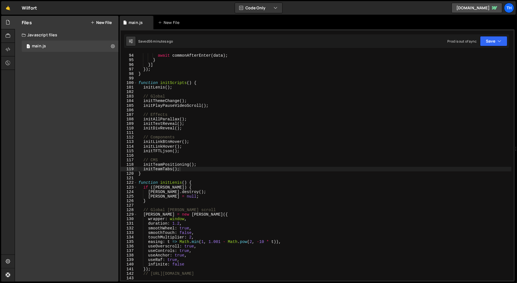
click at [170, 96] on div "// 5 await commonAfterEnter ( data ) ; } }] }) ; } function initScripts ( ) { i…" at bounding box center [324, 167] width 374 height 237
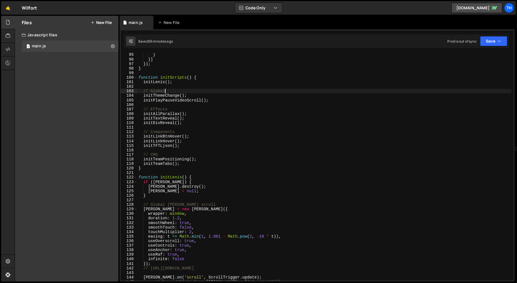
scroll to position [429, 0]
click at [186, 163] on div "} }] }) ; } function initScripts ( ) { initLenis ( ) ; // Global initThemeChang…" at bounding box center [324, 169] width 374 height 237
type textarea "initTeamTabs();"
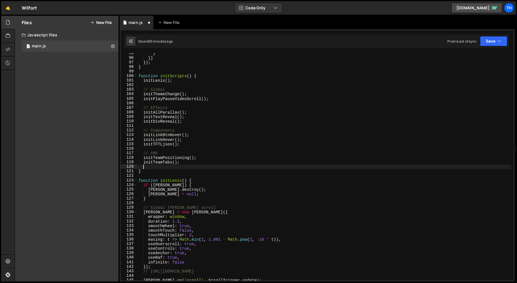
click at [183, 155] on div "} }] }) ; } function initScripts ( ) { initLenis ( ) ; // Global initThemeChang…" at bounding box center [324, 169] width 374 height 237
type textarea "// CMS"
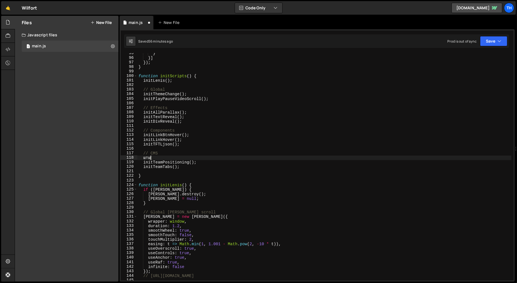
scroll to position [0, 0]
type textarea "ш"
type textarea "initProjectsCounter"
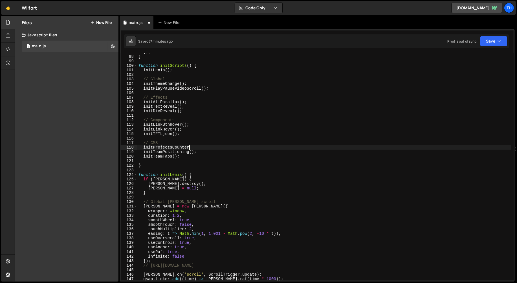
scroll to position [440, 0]
click at [188, 158] on div "} function initScripts ( ) { initLenis ( ) ; // Global initThemeChange ( ) ; in…" at bounding box center [324, 171] width 374 height 237
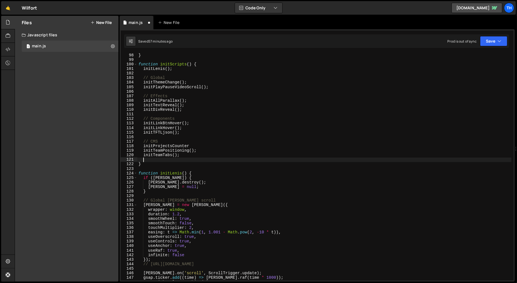
type textarea "="
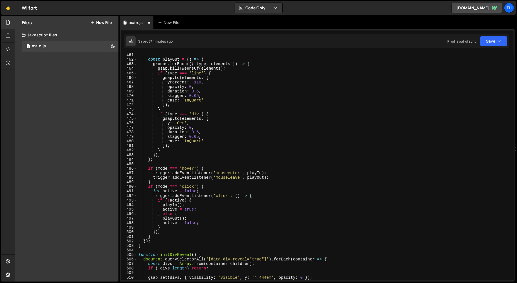
scroll to position [2145, 0]
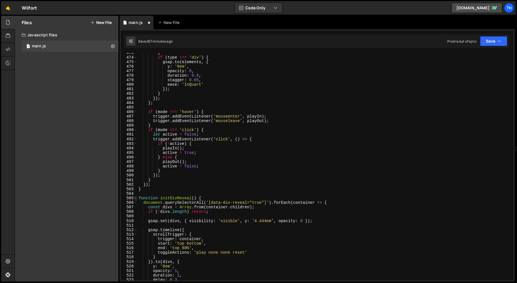
click at [135, 196] on span at bounding box center [135, 198] width 3 height 5
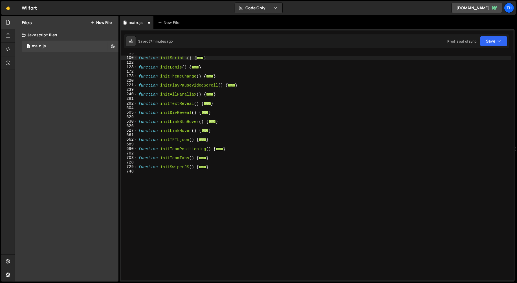
scroll to position [56, 0]
click at [219, 141] on div "function initScripts ( ) { ... } function initLenis ( ) { ... } function initTh…" at bounding box center [324, 169] width 374 height 237
type textarea "}"
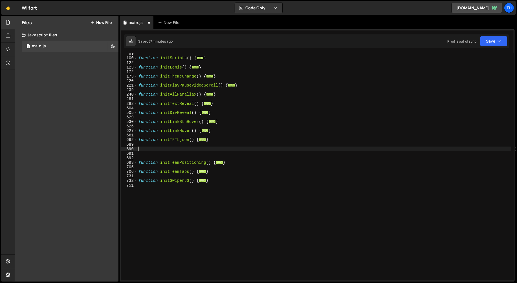
paste textarea "});"
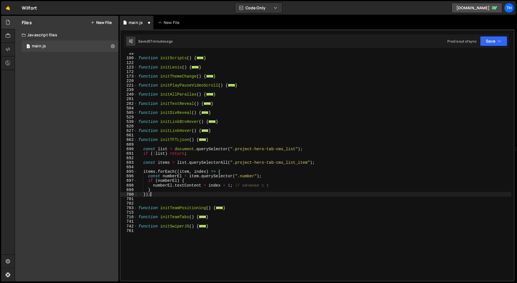
click at [136, 210] on div "715" at bounding box center [129, 212] width 17 height 5
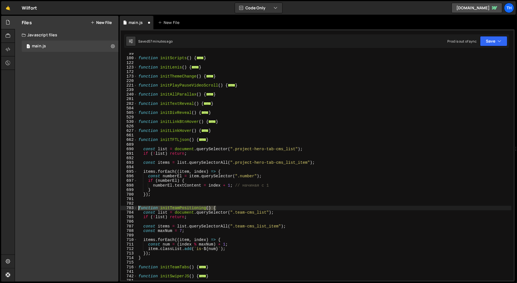
drag, startPoint x: 227, startPoint y: 208, endPoint x: 133, endPoint y: 209, distance: 93.9
click at [133, 209] on div "}); 99 100 122 123 172 173 220 221 239 240 281 282 504 505 529 530 626 627 661 …" at bounding box center [317, 166] width 393 height 227
type textarea "function initTeamPositioning() {"
click at [172, 142] on div "function initScripts ( ) { ... } function initLenis ( ) { ... } function initTh…" at bounding box center [324, 169] width 374 height 237
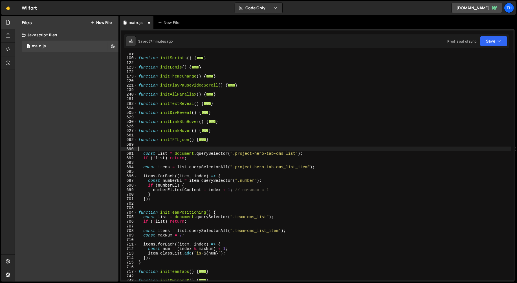
paste textarea "function initTeamPositioning() {"
drag, startPoint x: 146, startPoint y: 263, endPoint x: 137, endPoint y: 263, distance: 8.7
click at [137, 263] on div "function initScripts ( ) { ... } function initLenis ( ) { ... } function initTh…" at bounding box center [324, 169] width 374 height 237
type textarea "}"
click at [156, 204] on div "function initScripts ( ) { ... } function initLenis ( ) { ... } function initTh…" at bounding box center [324, 169] width 374 height 237
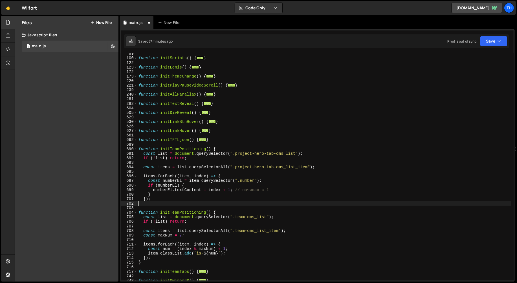
paste textarea "}"
click at [178, 150] on div "function initScripts ( ) { ... } function initLenis ( ) { ... } function initTh…" at bounding box center [324, 169] width 374 height 237
click at [503, 39] on button "Save" at bounding box center [493, 41] width 27 height 10
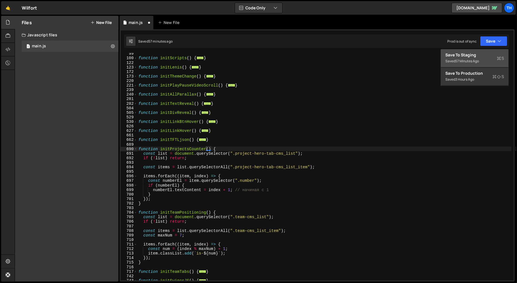
click at [478, 54] on div "Save to Staging S" at bounding box center [474, 55] width 59 height 6
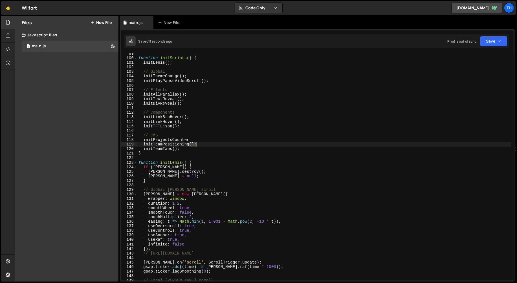
drag, startPoint x: 189, startPoint y: 143, endPoint x: 198, endPoint y: 144, distance: 9.4
click at [198, 144] on div "function initScripts ( ) { initLenis ( ) ; // Global initThemeChange ( ) ; init…" at bounding box center [324, 169] width 374 height 237
click at [197, 141] on div "function initScripts ( ) { initLenis ( ) ; // Global initThemeChange ( ) ; init…" at bounding box center [324, 169] width 374 height 237
paste textarea "();"
click at [498, 44] on button "Save" at bounding box center [493, 41] width 27 height 10
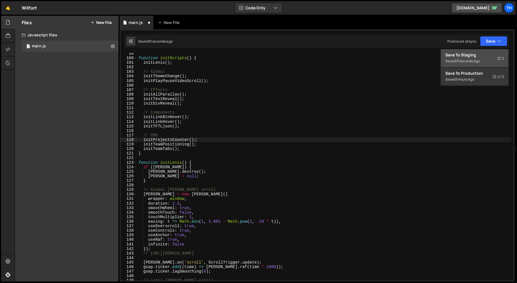
click at [474, 64] on div "Saved 13 seconds ago" at bounding box center [474, 61] width 59 height 7
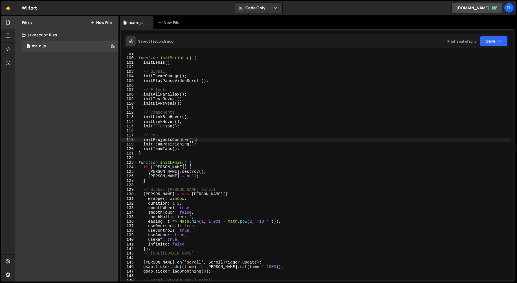
click at [135, 160] on div "122" at bounding box center [129, 158] width 17 height 5
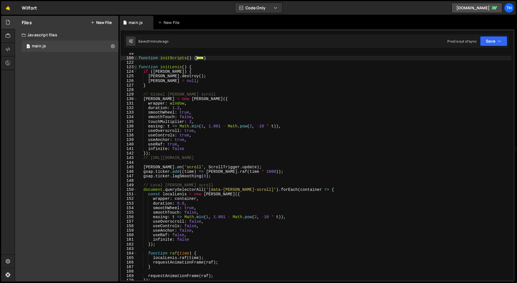
click at [135, 67] on span at bounding box center [135, 67] width 3 height 5
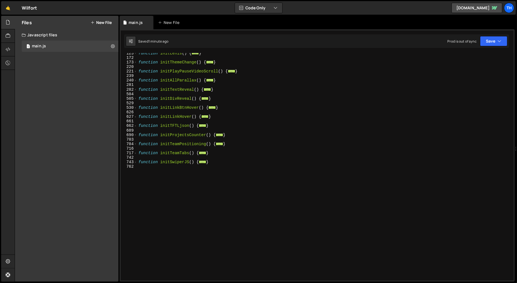
scroll to position [70, 0]
click at [134, 136] on span at bounding box center [135, 135] width 3 height 5
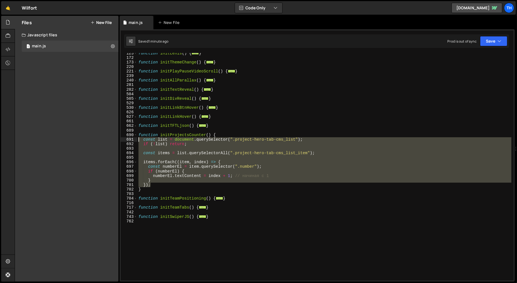
drag, startPoint x: 155, startPoint y: 184, endPoint x: 112, endPoint y: 140, distance: 62.2
click at [112, 140] on div "Files New File Create your first file Get started by starting a Javascript or C…" at bounding box center [266, 149] width 502 height 266
paste textarea "})"
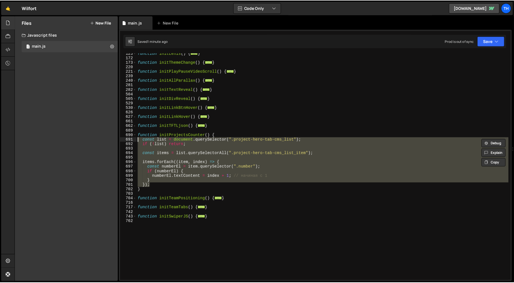
scroll to position [0, 0]
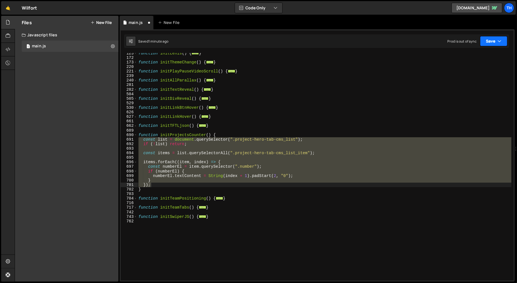
click at [488, 45] on button "Save" at bounding box center [493, 41] width 27 height 10
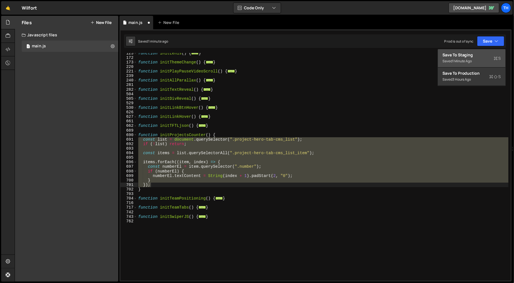
click at [479, 56] on div "Save to Staging S" at bounding box center [472, 55] width 59 height 6
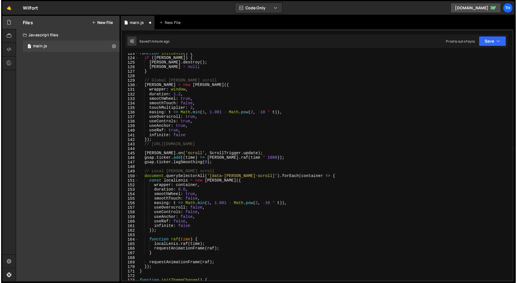
scroll to position [556, 0]
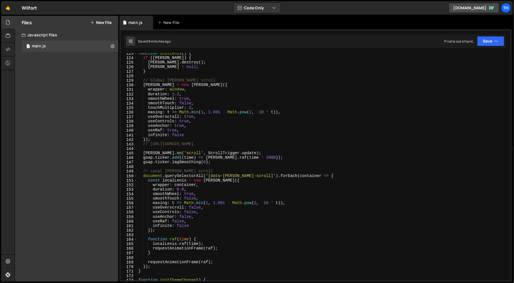
click at [161, 113] on div "function initLenis ( ) { if ( [PERSON_NAME] ) { [PERSON_NAME] . destroy ( ) ; […" at bounding box center [324, 169] width 374 height 237
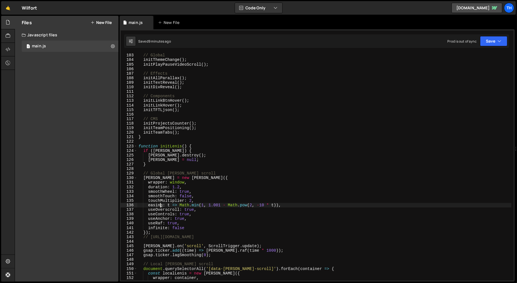
scroll to position [463, 0]
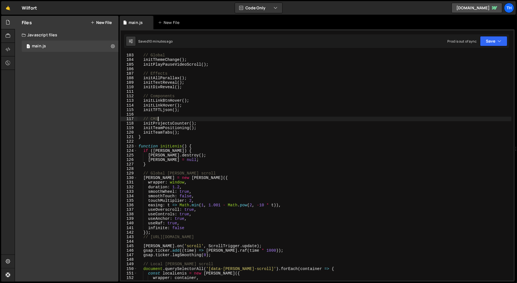
click at [188, 121] on div "// Global initThemeChange ( ) ; initPlayPauseVideoScroll ( ) ; // Effects initA…" at bounding box center [324, 166] width 374 height 237
type textarea "// CMS"
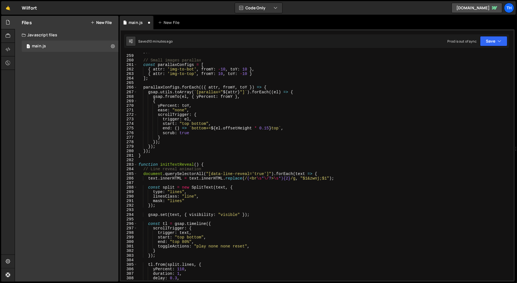
scroll to position [1171, 0]
click at [136, 164] on span at bounding box center [135, 164] width 3 height 5
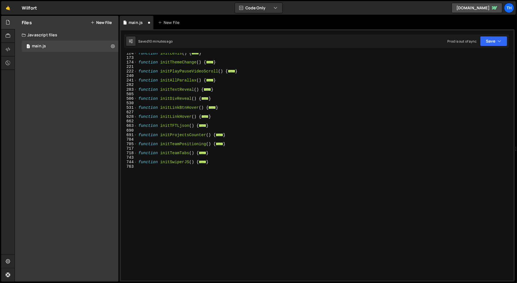
click at [226, 126] on div "function initLenis ( ) { ... } function initThemeChange ( ) { ... } function in…" at bounding box center [324, 169] width 374 height 237
type textarea "}"
click at [226, 127] on div "function initLenis ( ) { ... } function initThemeChange ( ) { ... } function in…" at bounding box center [324, 169] width 374 height 237
click at [225, 129] on div "function initLenis ( ) { ... } function initThemeChange ( ) { ... } function in…" at bounding box center [324, 169] width 374 height 237
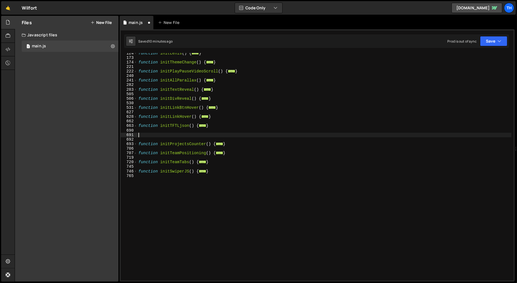
paste textarea "});"
type textarea "});"
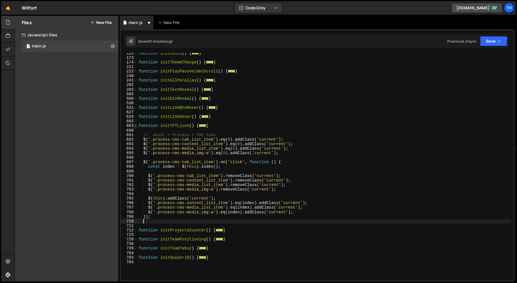
click at [136, 127] on span at bounding box center [135, 125] width 3 height 5
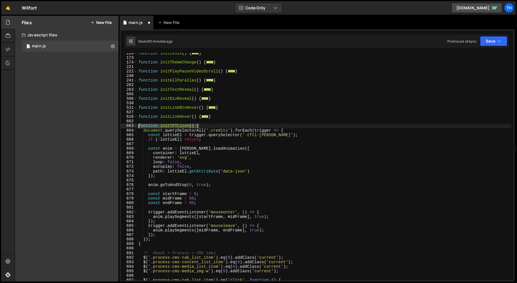
drag, startPoint x: 209, startPoint y: 127, endPoint x: 133, endPoint y: 127, distance: 76.7
click at [133, 127] on div "124 173 174 221 222 240 241 282 283 505 506 530 531 627 628 662 663 664 665 666…" at bounding box center [317, 166] width 393 height 227
click at [120, 137] on div "// CMS 1 2 3 4 5 6 7 8 9 10 11 12 13 100 101 102 103 104 105 106 107 108 109 11…" at bounding box center [316, 155] width 395 height 252
click at [134, 126] on span at bounding box center [135, 125] width 3 height 5
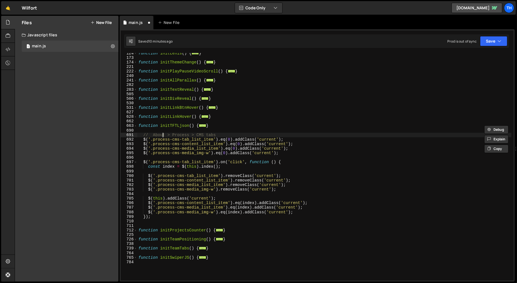
click at [162, 134] on div "function initLenis ( ) { ... } function initThemeChange ( ) { ... } function in…" at bounding box center [324, 169] width 374 height 237
type textarea "// About > Process > CMS tabs"
click at [162, 132] on div "function initLenis ( ) { ... } function initThemeChange ( ) { ... } function in…" at bounding box center [324, 169] width 374 height 237
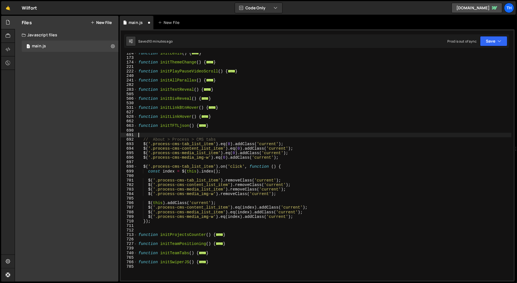
paste textarea "function initTFTLjson() {"
drag, startPoint x: 154, startPoint y: 140, endPoint x: 218, endPoint y: 140, distance: 64.3
click at [218, 140] on div "function initLenis ( ) { ... } function initThemeChange ( ) { ... } function in…" at bounding box center [324, 169] width 374 height 237
click at [168, 148] on div "function initLenis ( ) { ... } function initThemeChange ( ) { ... } function in…" at bounding box center [324, 169] width 374 height 237
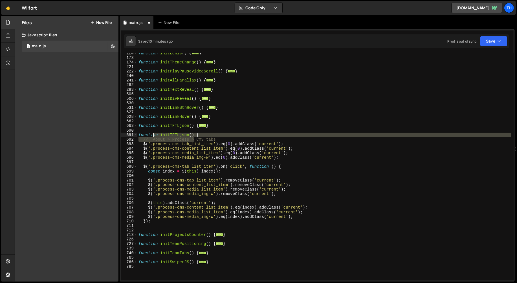
drag, startPoint x: 193, startPoint y: 140, endPoint x: 152, endPoint y: 136, distance: 41.1
click at [152, 136] on div "function initLenis ( ) { ... } function initThemeChange ( ) { ... } function in…" at bounding box center [324, 169] width 374 height 237
click at [152, 151] on div "function initLenis ( ) { ... } function initThemeChange ( ) { ... } function in…" at bounding box center [324, 169] width 374 height 237
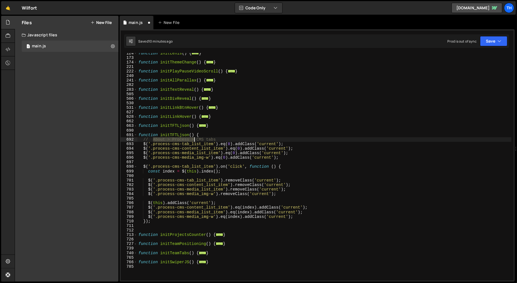
drag, startPoint x: 153, startPoint y: 140, endPoint x: 194, endPoint y: 141, distance: 40.6
click at [194, 141] on div "function initLenis ( ) { ... } function initThemeChange ( ) { ... } function in…" at bounding box center [324, 169] width 374 height 237
click at [256, 135] on div "function initLenis ( ) { ... } function initThemeChange ( ) { ... } function in…" at bounding box center [324, 169] width 374 height 237
click at [186, 136] on div "function initLenis ( ) { ... } function initThemeChange ( ) { ... } function in…" at bounding box center [324, 169] width 374 height 237
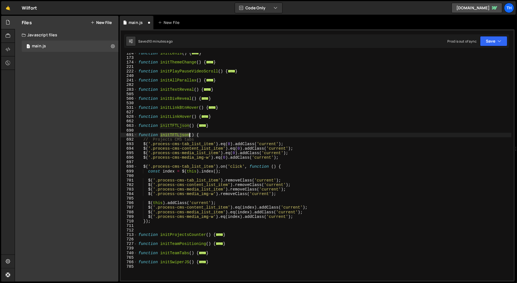
click at [186, 136] on div "function initLenis ( ) { ... } function initThemeChange ( ) { ... } function in…" at bounding box center [324, 169] width 374 height 237
click at [215, 139] on div "function initLenis ( ) { ... } function initThemeChange ( ) { ... } function in…" at bounding box center [324, 169] width 374 height 237
type textarea "// Projects CMS tabs"
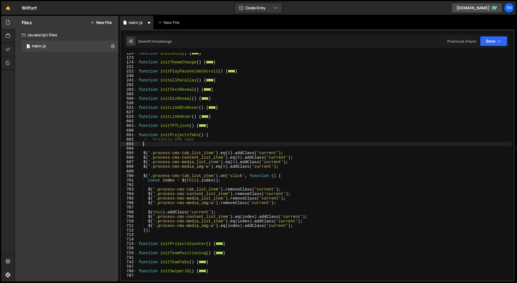
paste textarea "project-hero-bg-cms_list_item"
type textarea "project-hero-bg-cms_list_item"
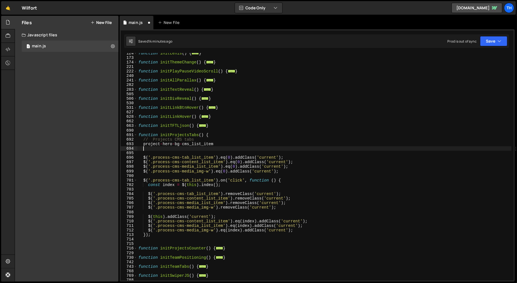
paste textarea "project-hero-tab"
type textarea "project-hero-tab"
type textarea "project-hero-bg-cms_list_item"
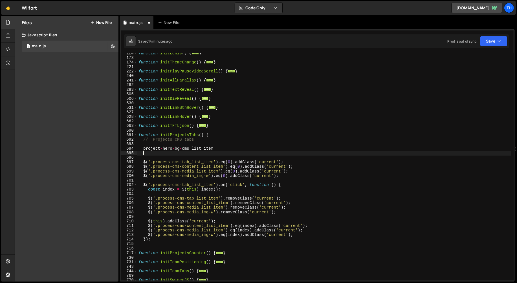
paste textarea "project-hero-tab"
type textarea "project-hero-bg-cms_list_item"
paste textarea "project-hero-tab"
type textarea "project-hero-tab"
drag, startPoint x: 187, startPoint y: 152, endPoint x: 126, endPoint y: 154, distance: 60.3
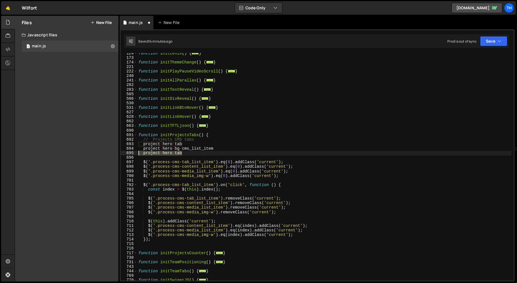
click at [126, 154] on div "project-hero-tab 124 173 174 221 222 240 241 282 283 505 506 530 531 627 628 66…" at bounding box center [317, 166] width 393 height 227
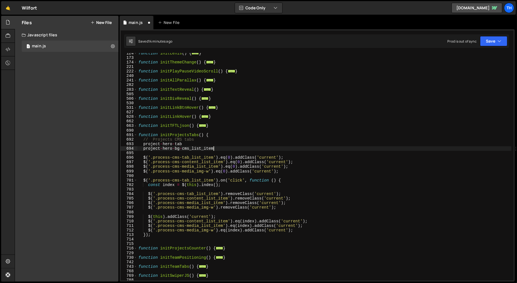
click at [184, 143] on div "function initLenis ( ) { ... } function initThemeChange ( ) { ... } function in…" at bounding box center [324, 169] width 374 height 237
type textarea "project-hero-tab"
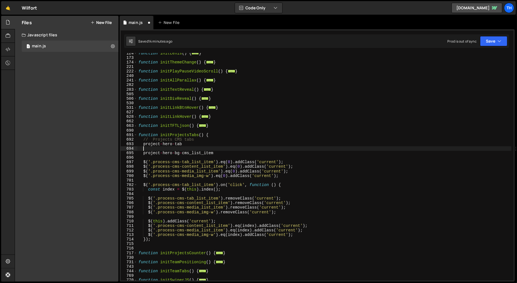
paste textarea "project-hero-tab-cms_list_item"
drag, startPoint x: 143, startPoint y: 145, endPoint x: 182, endPoint y: 146, distance: 38.9
click at [182, 146] on div "function initLenis ( ) { ... } function initThemeChange ( ) { ... } function in…" at bounding box center [324, 169] width 374 height 237
type textarea "project-hero-tab"
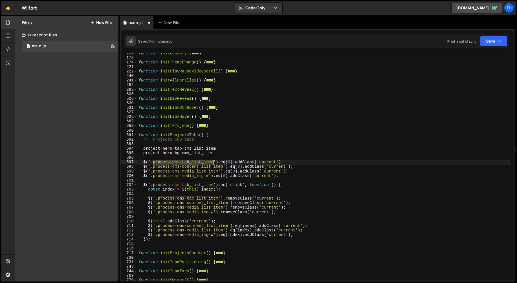
drag, startPoint x: 153, startPoint y: 162, endPoint x: 212, endPoint y: 162, distance: 59.2
click at [212, 162] on div "function initLenis ( ) { ... } function initThemeChange ( ) { ... } function in…" at bounding box center [324, 169] width 374 height 237
paste textarea "ject-hero-tab"
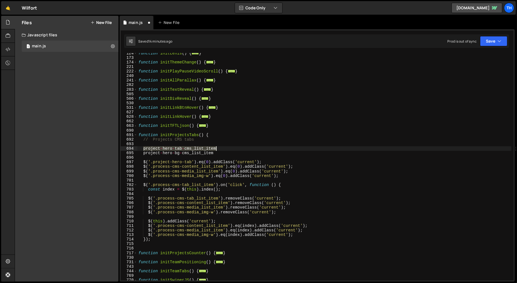
drag, startPoint x: 143, startPoint y: 149, endPoint x: 221, endPoint y: 148, distance: 77.8
click at [221, 148] on div "function initLenis ( ) { ... } function initThemeChange ( ) { ... } function in…" at bounding box center [324, 169] width 374 height 237
type textarea "project-hero-tab-cms_list_item"
drag, startPoint x: 154, startPoint y: 166, endPoint x: 222, endPoint y: 168, distance: 68.5
click at [222, 168] on div "function initLenis ( ) { ... } function initThemeChange ( ) { ... } function in…" at bounding box center [324, 169] width 374 height 237
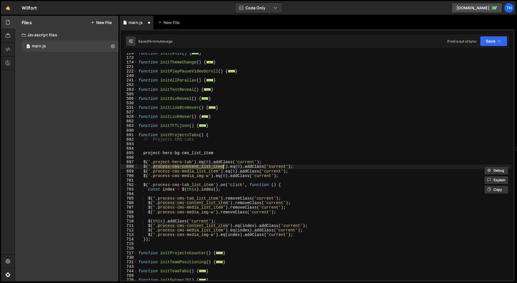
paste textarea "ject-hero-tab-cms"
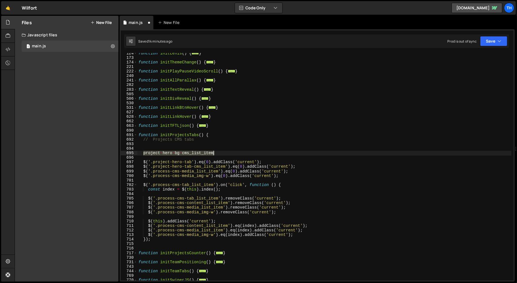
drag, startPoint x: 143, startPoint y: 154, endPoint x: 213, endPoint y: 154, distance: 69.6
click at [213, 154] on div "function initLenis ( ) { ... } function initThemeChange ( ) { ... } function in…" at bounding box center [324, 169] width 374 height 237
type textarea "project-hero-bg-cms_list_item"
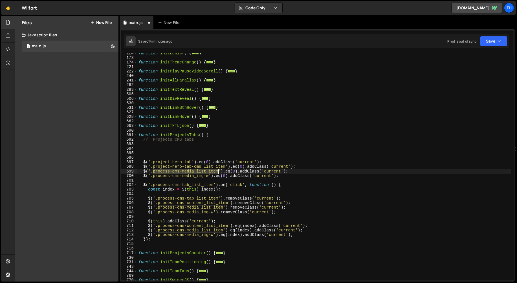
drag, startPoint x: 154, startPoint y: 170, endPoint x: 217, endPoint y: 171, distance: 63.7
click at [217, 171] on div "function initLenis ( ) { ... } function initThemeChange ( ) { ... } function in…" at bounding box center [324, 169] width 374 height 237
paste textarea "ject-hero-bg-cms"
drag, startPoint x: 285, startPoint y: 178, endPoint x: 114, endPoint y: 177, distance: 171.3
click at [114, 177] on div "Files New File Create your first file Get started by starting a Javascript or C…" at bounding box center [266, 149] width 502 height 266
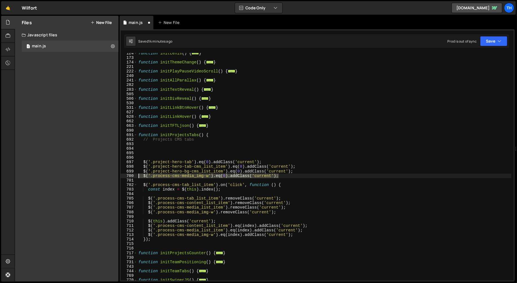
type textarea "$('.process-cms-media_img-w').eq(0).addClass('current');"
type textarea "$('.project-hero-bg-cms_list_item').eq(0).addClass('current');"
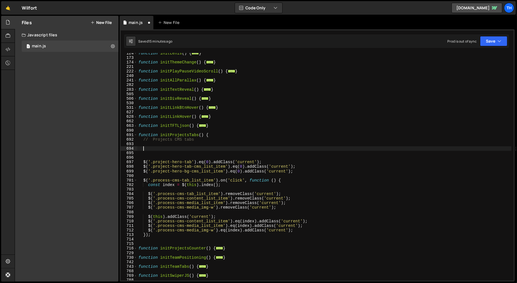
click at [157, 147] on div "function initLenis ( ) { ... } function initThemeChange ( ) { ... } function in…" at bounding box center [324, 169] width 374 height 237
click at [157, 154] on div "function initLenis ( ) { ... } function initThemeChange ( ) { ... } function in…" at bounding box center [324, 169] width 374 height 237
type textarea "]"
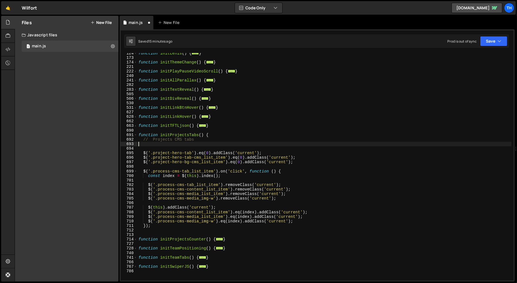
type textarea "// Projects CMS tabs"
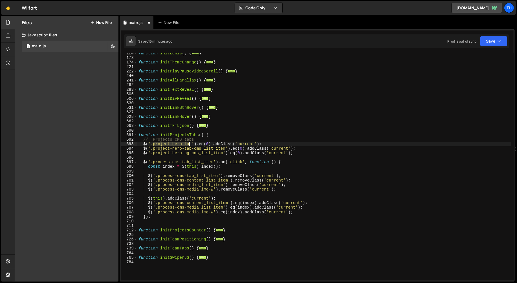
drag, startPoint x: 153, startPoint y: 146, endPoint x: 190, endPoint y: 146, distance: 37.2
click at [190, 146] on div "function initLenis ( ) { ... } function initThemeChange ( ) { ... } function in…" at bounding box center [324, 169] width 374 height 237
type textarea "$('.project-hero-tab').eq(0).addClass('current');"
drag, startPoint x: 192, startPoint y: 145, endPoint x: 153, endPoint y: 146, distance: 39.2
click at [153, 146] on div "function initLenis ( ) { ... } function initThemeChange ( ) { ... } function in…" at bounding box center [324, 169] width 374 height 237
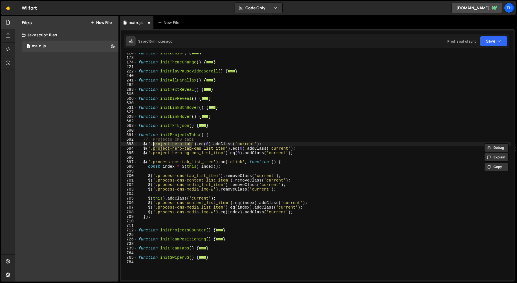
click at [157, 170] on div "function initLenis ( ) { ... } function initThemeChange ( ) { ... } function in…" at bounding box center [324, 169] width 374 height 237
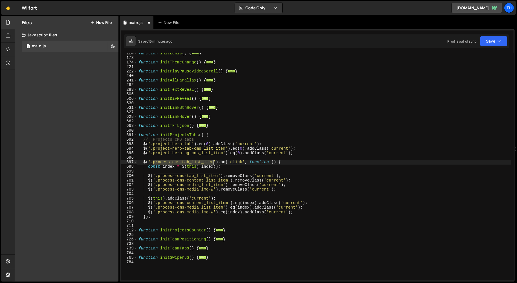
drag, startPoint x: 153, startPoint y: 163, endPoint x: 212, endPoint y: 162, distance: 59.2
click at [212, 162] on div "function initLenis ( ) { ... } function initThemeChange ( ) { ... } function in…" at bounding box center [324, 169] width 374 height 237
paste textarea "ject-hero-tab"
click at [234, 179] on div "function initLenis ( ) { ... } function initThemeChange ( ) { ... } function in…" at bounding box center [324, 169] width 374 height 237
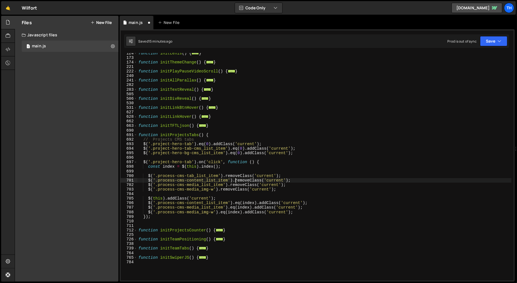
click at [218, 162] on div "function initLenis ( ) { ... } function initThemeChange ( ) { ... } function in…" at bounding box center [324, 169] width 374 height 237
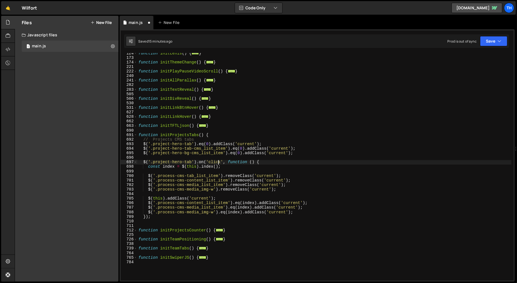
click at [218, 162] on div "function initLenis ( ) { ... } function initThemeChange ( ) { ... } function in…" at bounding box center [324, 169] width 374 height 237
click at [212, 164] on div "function initLenis ( ) { ... } function initThemeChange ( ) { ... } function in…" at bounding box center [324, 166] width 374 height 227
click at [212, 164] on div "function initLenis ( ) { ... } function initThemeChange ( ) { ... } function in…" at bounding box center [324, 169] width 374 height 237
paste textarea "mouseenter mouseleave"
click at [215, 167] on div "function initLenis ( ) { ... } function initThemeChange ( ) { ... } function in…" at bounding box center [324, 169] width 374 height 237
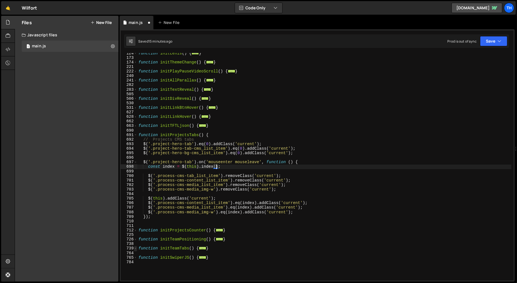
click at [136, 249] on span at bounding box center [135, 248] width 3 height 5
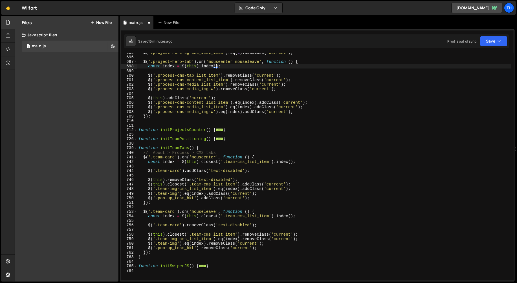
scroll to position [170, 0]
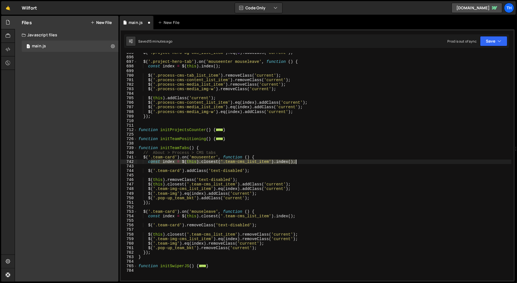
drag, startPoint x: 149, startPoint y: 162, endPoint x: 304, endPoint y: 161, distance: 154.7
click at [304, 161] on div "$ ( '.project-hero-bg-cms_list_item' ) . eq ( 0 ) . addClass ( 'current' ) ; $ …" at bounding box center [324, 168] width 374 height 237
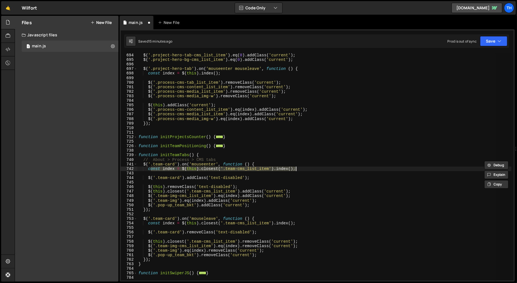
click at [209, 170] on div "$ ( '.project-hero-tab' ) . eq ( 0 ) . addClass ( 'current' ) ; $ ( '.project-h…" at bounding box center [324, 166] width 374 height 227
drag, startPoint x: 199, startPoint y: 169, endPoint x: 274, endPoint y: 168, distance: 74.7
click at [274, 168] on div "$ ( '.project-hero-tab' ) . eq ( 0 ) . addClass ( 'current' ) ; $ ( '.project-h…" at bounding box center [324, 166] width 374 height 237
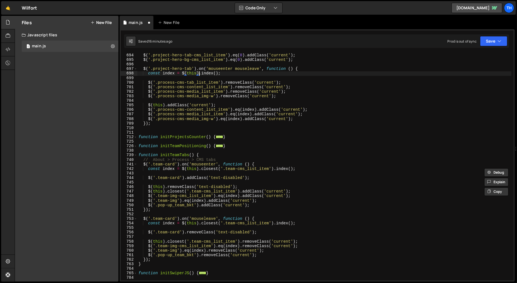
click at [198, 74] on div "$ ( '.project-hero-tab' ) . eq ( 0 ) . addClass ( 'current' ) ; $ ( '.project-h…" at bounding box center [324, 166] width 374 height 237
paste textarea "closest('.team-cms_list_item')."
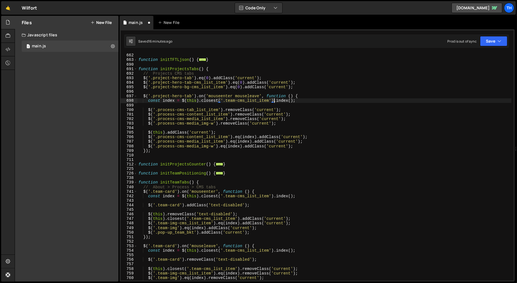
scroll to position [133, 0]
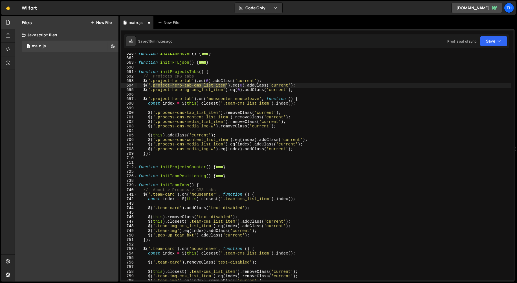
drag, startPoint x: 153, startPoint y: 86, endPoint x: 225, endPoint y: 86, distance: 72.7
click at [225, 86] on div "function initLinkHover ( ) { ... } function initTFTLjson ( ) { ... } function i…" at bounding box center [324, 169] width 374 height 237
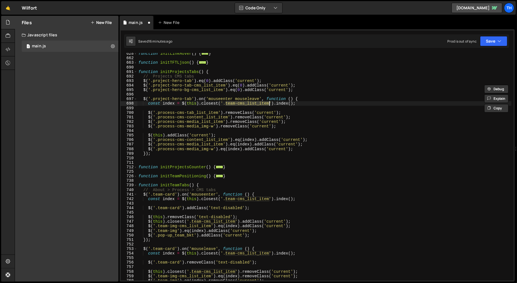
drag, startPoint x: 225, startPoint y: 104, endPoint x: 269, endPoint y: 104, distance: 43.1
click at [269, 104] on div "function initLinkHover ( ) { ... } function initTFTLjson ( ) { ... } function i…" at bounding box center [324, 169] width 374 height 237
paste textarea "project-hero-tab"
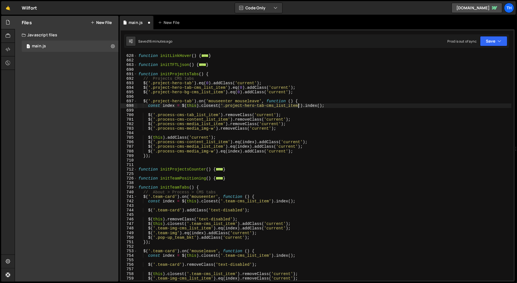
scroll to position [130, 0]
click at [135, 187] on span at bounding box center [135, 187] width 3 height 5
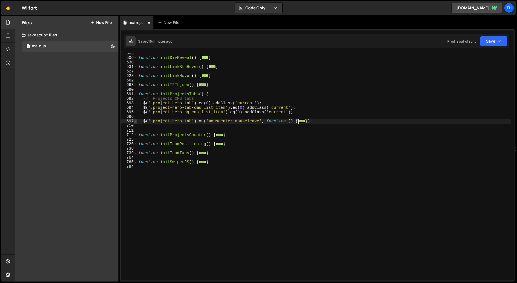
click at [136, 123] on span at bounding box center [135, 121] width 3 height 5
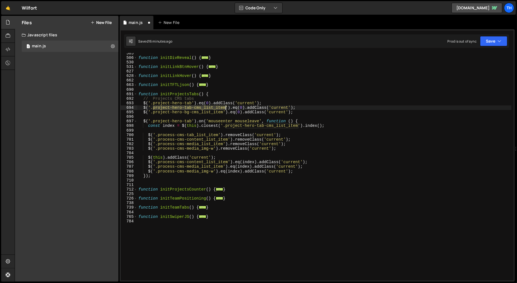
drag, startPoint x: 153, startPoint y: 108, endPoint x: 225, endPoint y: 107, distance: 71.9
click at [225, 107] on div "function initDivReveal ( ) { ... } function initLinkBtnHover ( ) { ... } functi…" at bounding box center [324, 169] width 374 height 237
drag, startPoint x: 153, startPoint y: 104, endPoint x: 191, endPoint y: 105, distance: 38.6
click at [191, 105] on div "function initDivReveal ( ) { ... } function initLinkBtnHover ( ) { ... } functi…" at bounding box center [324, 169] width 374 height 237
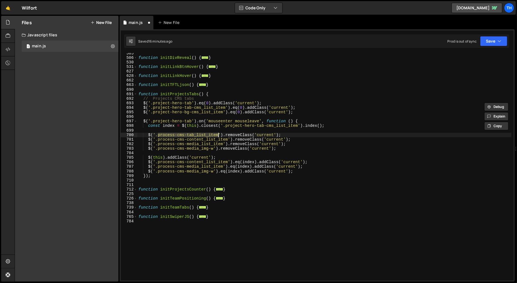
drag, startPoint x: 158, startPoint y: 136, endPoint x: 218, endPoint y: 136, distance: 60.0
click at [218, 136] on div "function initDivReveal ( ) { ... } function initLinkBtnHover ( ) { ... } functi…" at bounding box center [324, 169] width 374 height 237
paste textarea "ject-hero-tab"
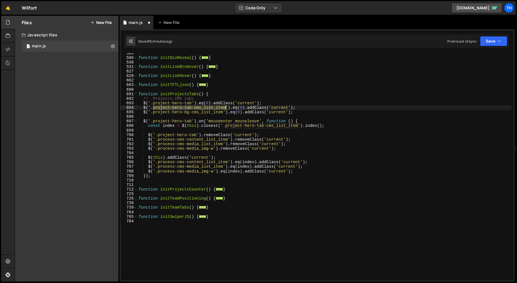
drag, startPoint x: 153, startPoint y: 108, endPoint x: 226, endPoint y: 109, distance: 72.4
click at [226, 109] on div "function initDivReveal ( ) { ... } function initLinkBtnHover ( ) { ... } functi…" at bounding box center [324, 169] width 374 height 237
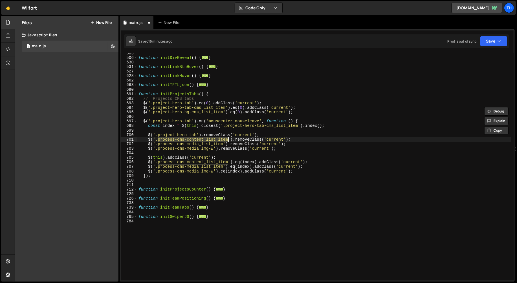
drag, startPoint x: 158, startPoint y: 139, endPoint x: 227, endPoint y: 139, distance: 69.0
click at [227, 139] on div "function initDivReveal ( ) { ... } function initLinkBtnHover ( ) { ... } functi…" at bounding box center [324, 169] width 374 height 237
paste textarea "ject-hero-tab-cms"
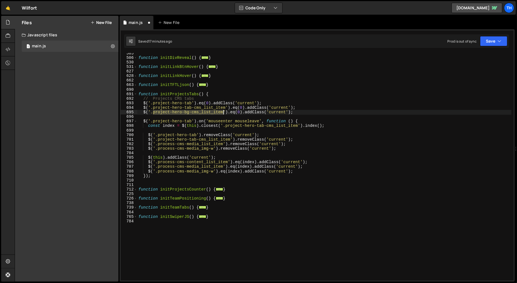
drag, startPoint x: 153, startPoint y: 113, endPoint x: 222, endPoint y: 114, distance: 69.3
click at [222, 114] on div "function initDivReveal ( ) { ... } function initLinkBtnHover ( ) { ... } functi…" at bounding box center [324, 169] width 374 height 237
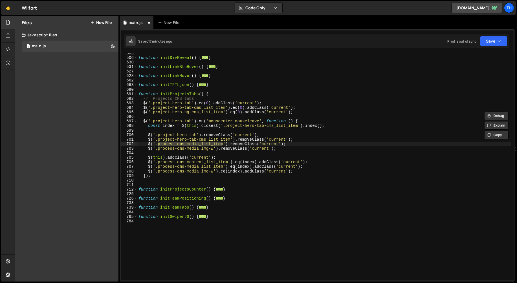
drag, startPoint x: 158, startPoint y: 144, endPoint x: 222, endPoint y: 144, distance: 64.8
click at [222, 144] on div "function initDivReveal ( ) { ... } function initLinkBtnHover ( ) { ... } functi…" at bounding box center [324, 169] width 374 height 237
paste textarea "ject-hero-bg-cms"
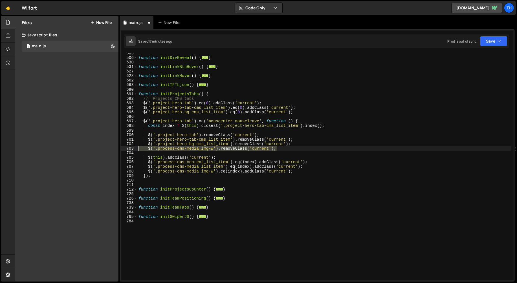
drag, startPoint x: 294, startPoint y: 149, endPoint x: 124, endPoint y: 147, distance: 170.2
click at [124, 147] on div "$('.project-hero-bg-cms_list_item').removeClass('current'); 505 506 530 531 627…" at bounding box center [317, 166] width 393 height 227
type textarea "$('.process-cms-media_img-w').removeClass('current');"
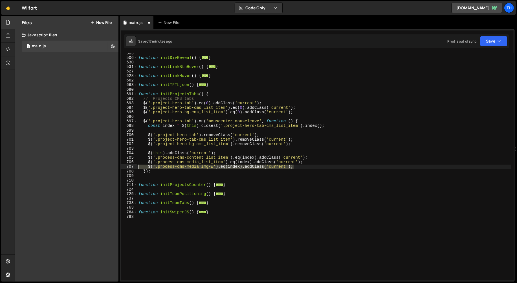
drag, startPoint x: 298, startPoint y: 166, endPoint x: 125, endPoint y: 166, distance: 173.3
click at [125, 166] on div "$('.project-hero-bg-cms_list_item').removeClass('current'); 505 506 530 531 627…" at bounding box center [317, 166] width 393 height 227
type textarea "]"
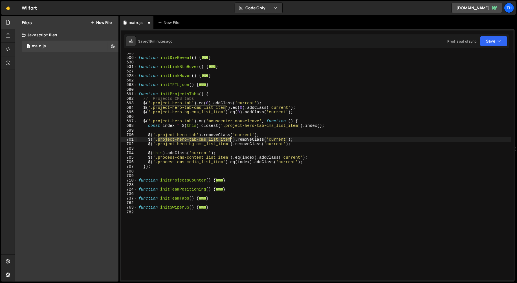
drag, startPoint x: 158, startPoint y: 140, endPoint x: 230, endPoint y: 141, distance: 71.9
click at [230, 141] on div "function initDivReveal ( ) { ... } function initLinkBtnHover ( ) { ... } functi…" at bounding box center [324, 169] width 374 height 237
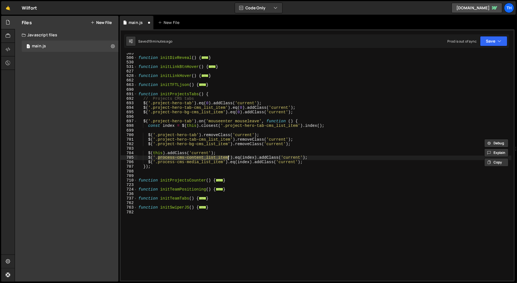
drag, startPoint x: 158, startPoint y: 158, endPoint x: 228, endPoint y: 158, distance: 69.9
click at [228, 158] on div "function initDivReveal ( ) { ... } function initLinkBtnHover ( ) { ... } functi…" at bounding box center [324, 169] width 374 height 237
paste textarea "ject-hero-tab-cms"
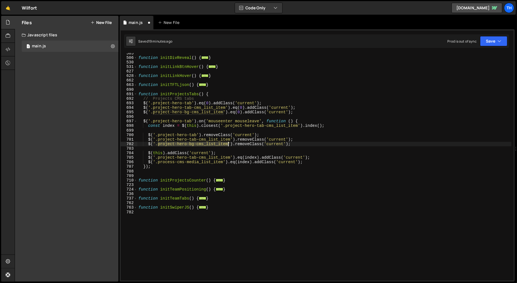
drag, startPoint x: 159, startPoint y: 145, endPoint x: 229, endPoint y: 146, distance: 70.2
click at [229, 146] on div "function initDivReveal ( ) { ... } function initLinkBtnHover ( ) { ... } functi…" at bounding box center [324, 169] width 374 height 237
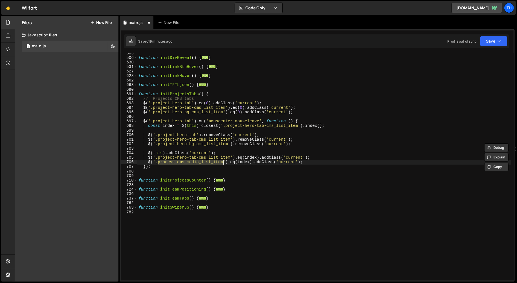
drag, startPoint x: 158, startPoint y: 162, endPoint x: 223, endPoint y: 162, distance: 65.4
click at [223, 162] on div "function initDivReveal ( ) { ... } function initLinkBtnHover ( ) { ... } functi…" at bounding box center [324, 169] width 374 height 237
paste textarea "ject-hero-bg-cms"
click at [496, 41] on button "Save" at bounding box center [493, 41] width 27 height 10
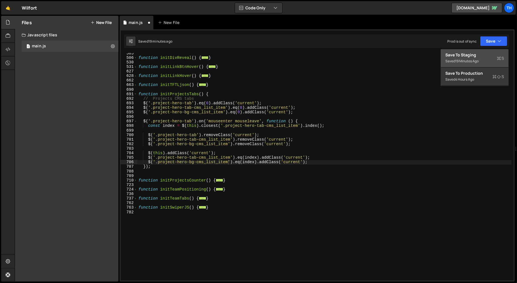
click at [464, 54] on div "Save to Staging S" at bounding box center [474, 55] width 59 height 6
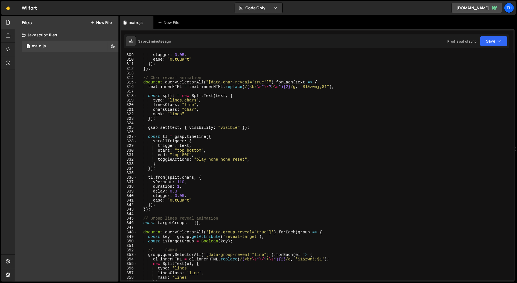
scroll to position [1374, 0]
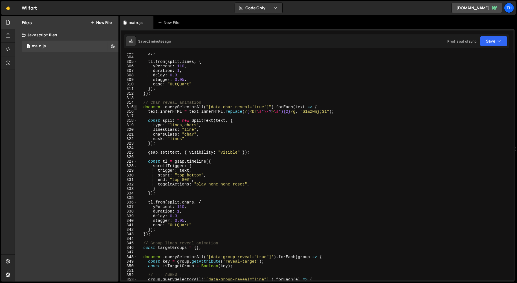
click at [136, 107] on span at bounding box center [135, 107] width 3 height 5
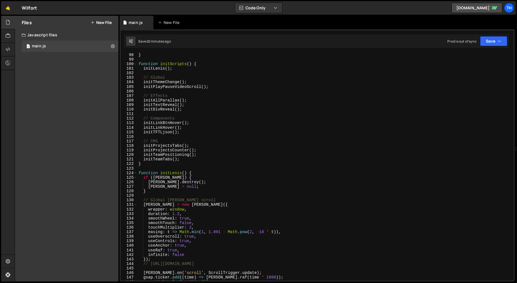
scroll to position [440, 0]
click at [136, 172] on span at bounding box center [135, 173] width 3 height 5
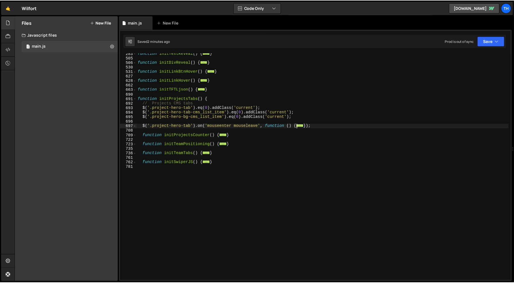
scroll to position [106, 0]
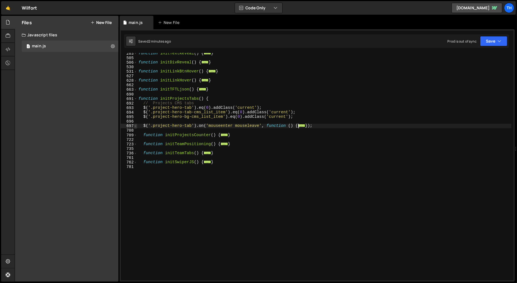
click at [135, 127] on span at bounding box center [135, 126] width 3 height 5
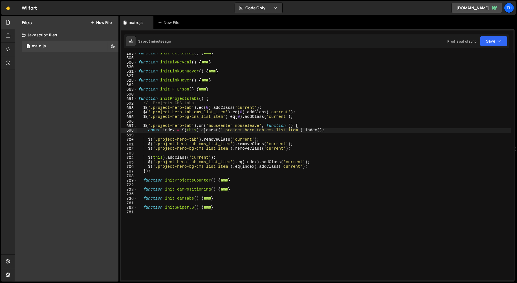
click at [204, 131] on div "function initTextReveal ( ) { ... } function initDivReveal ( ) { ... } function…" at bounding box center [324, 169] width 374 height 237
type textarea "const index = $(this).closest('.project-hero-tab-cms_list_item').index();"
click at [204, 131] on div "function initTextReveal ( ) { ... } function initDivReveal ( ) { ... } function…" at bounding box center [324, 169] width 374 height 237
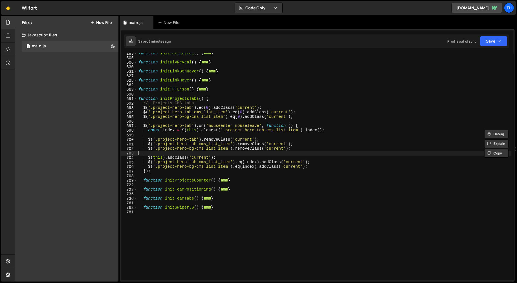
click at [223, 153] on div "function initTextReveal ( ) { ... } function initDivReveal ( ) { ... } function…" at bounding box center [324, 169] width 374 height 237
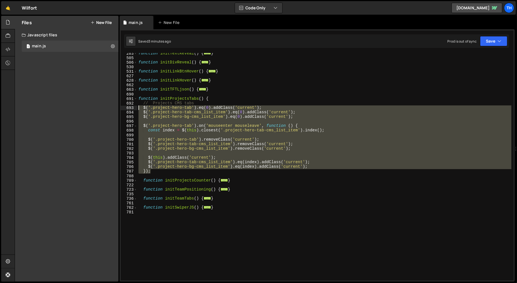
drag, startPoint x: 171, startPoint y: 172, endPoint x: 121, endPoint y: 107, distance: 81.6
click at [121, 107] on div "283 505 506 530 531 627 628 662 663 690 691 692 693 694 695 696 697 698 699 700…" at bounding box center [317, 166] width 393 height 227
paste textarea "}"
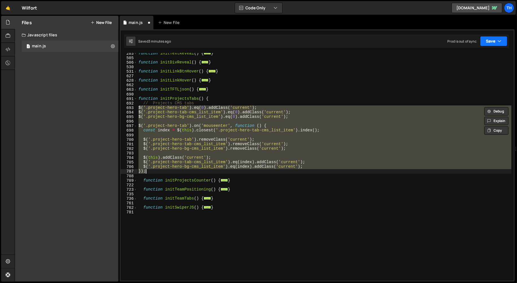
click at [489, 40] on button "Save" at bounding box center [493, 41] width 27 height 10
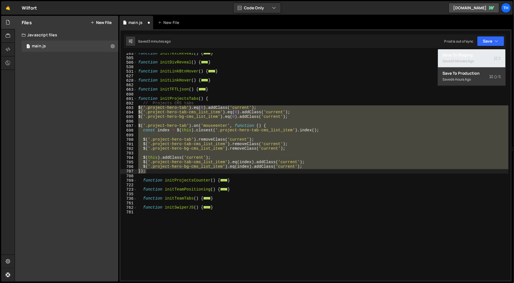
click at [475, 53] on div "Save to Staging S" at bounding box center [472, 55] width 59 height 6
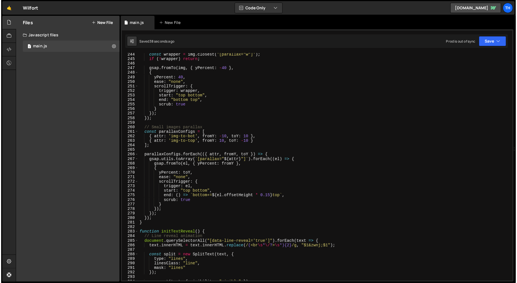
scroll to position [1094, 0]
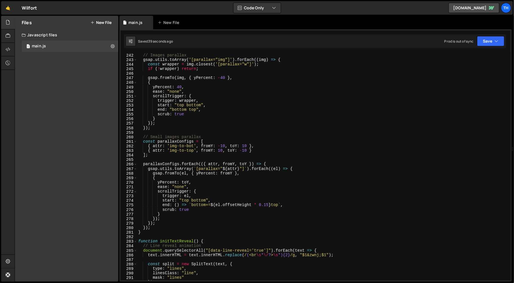
click at [134, 240] on div "283" at bounding box center [129, 241] width 17 height 5
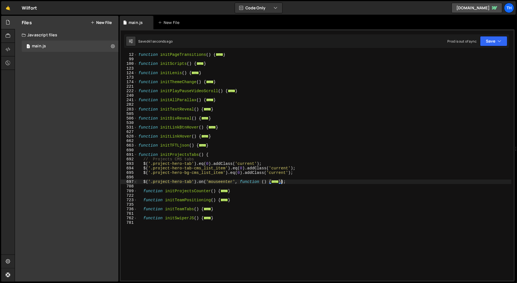
scroll to position [12, 0]
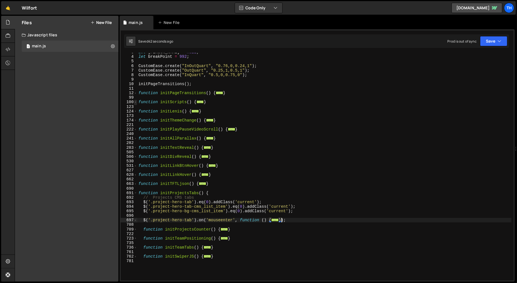
click at [135, 102] on span at bounding box center [135, 102] width 3 height 5
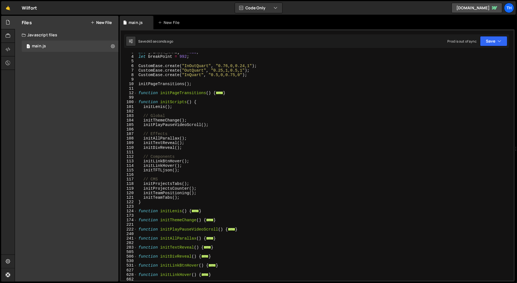
click at [143, 185] on div "let [PERSON_NAME] = null ; let breakPoint = 992 ; CustomEase . create ( "InOutQ…" at bounding box center [324, 168] width 374 height 237
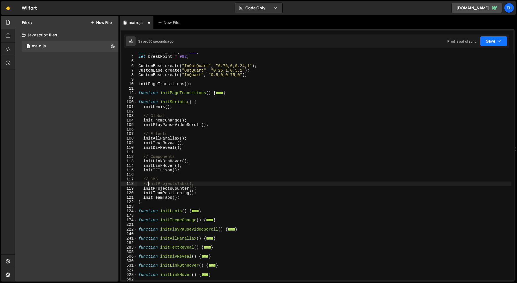
click at [497, 42] on button "Save" at bounding box center [493, 41] width 27 height 10
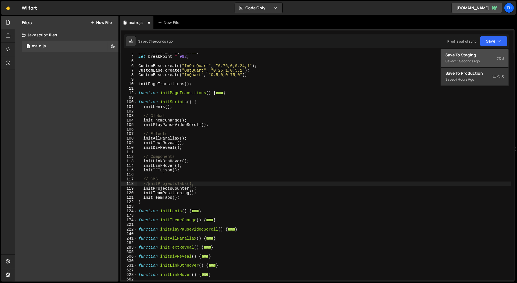
click at [460, 66] on button "Save to Staging S Saved 51 seconds ago" at bounding box center [474, 58] width 68 height 18
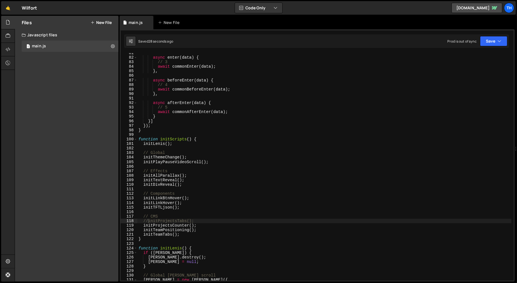
scroll to position [366, 0]
click at [146, 221] on div "async enter ( data ) { // 3 await commonEnter ( data ) ; } , async beforeEnter …" at bounding box center [324, 169] width 374 height 237
drag, startPoint x: 197, startPoint y: 225, endPoint x: 190, endPoint y: 225, distance: 7.0
click at [190, 225] on div "async enter ( data ) { // 3 await commonEnter ( data ) ; } , async beforeEnter …" at bounding box center [324, 169] width 374 height 237
drag, startPoint x: 198, startPoint y: 218, endPoint x: 194, endPoint y: 218, distance: 3.9
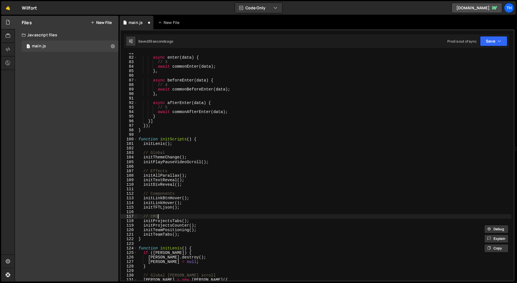
click at [194, 218] on div "async enter ( data ) { // 3 await commonEnter ( data ) ; } , async beforeEnter …" at bounding box center [324, 169] width 374 height 237
drag, startPoint x: 192, startPoint y: 221, endPoint x: 181, endPoint y: 221, distance: 10.4
click at [181, 221] on div "async enter ( data ) { // 3 await commonEnter ( data ) ; } , async beforeEnter …" at bounding box center [324, 169] width 374 height 237
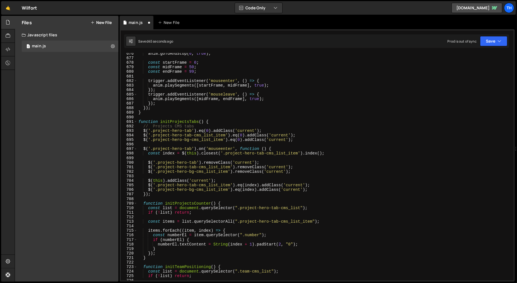
scroll to position [3068, 0]
drag, startPoint x: 145, startPoint y: 113, endPoint x: 139, endPoint y: 113, distance: 6.2
click at [139, 113] on div "anim . goToAndStop ( 0 , true ) ; const startFrame = 0 ; const midFrame = 50 ; …" at bounding box center [324, 168] width 374 height 237
type textarea "}"
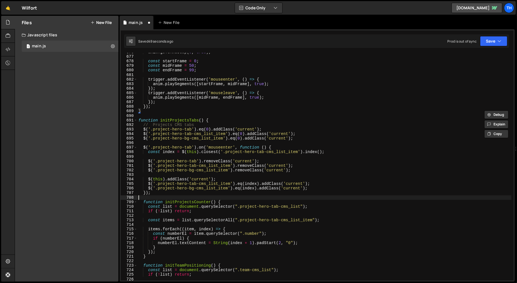
click at [165, 197] on div "anim . goToAndStop ( 0 , true ) ; const startFrame = 0 ; const midFrame = 50 ; …" at bounding box center [324, 168] width 374 height 237
paste textarea "}"
type textarea "}"
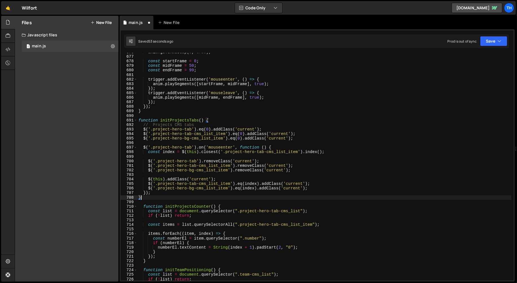
click at [165, 200] on div "anim . goToAndStop ( 0 , true ) ; const startFrame = 0 ; const midFrame = 50 ; …" at bounding box center [324, 168] width 374 height 237
click at [498, 44] on icon "button" at bounding box center [499, 41] width 4 height 6
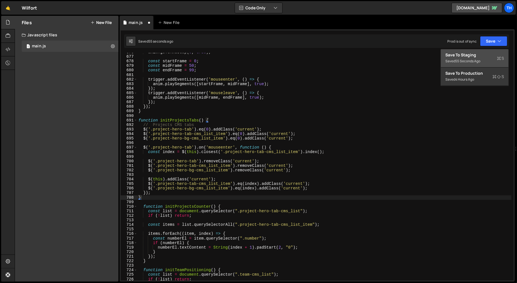
click at [478, 53] on div "Save to Staging S" at bounding box center [474, 55] width 59 height 6
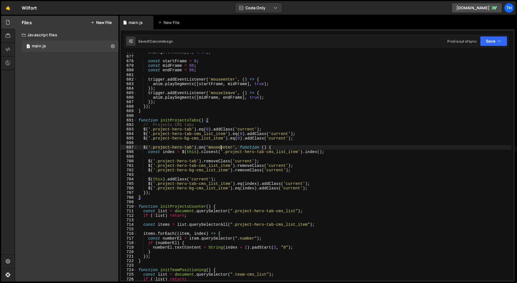
click at [220, 149] on div "anim . goToAndStop ( 0 , true ) ; const startFrame = 0 ; const midFrame = 50 ; …" at bounding box center [324, 168] width 374 height 237
paste textarea "mouseleave"
click at [484, 46] on div "Saved 13 seconds ago Prod is out of sync Upgrade to Edit Save Save to Staging S…" at bounding box center [316, 41] width 385 height 14
click at [488, 44] on button "Save" at bounding box center [493, 41] width 27 height 10
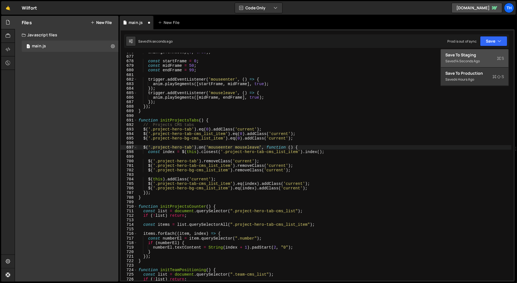
click at [484, 51] on button "Save to Staging S Saved 14 seconds ago" at bounding box center [474, 58] width 68 height 18
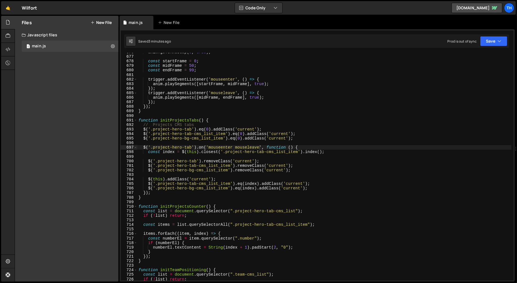
type textarea "$('.project-hero-bg-cms_list_item').eq(0).addClass('current');"
click at [308, 138] on div "anim . goToAndStop ( 0 , true ) ; const startFrame = 0 ; const midFrame = 50 ; …" at bounding box center [324, 168] width 374 height 237
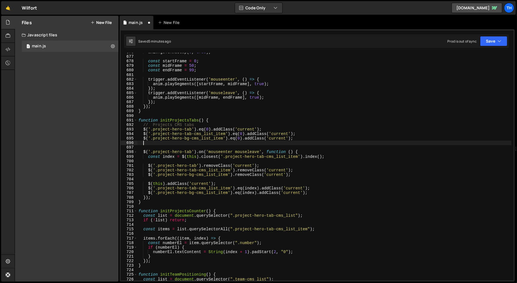
paste textarea "project-hero-bg"
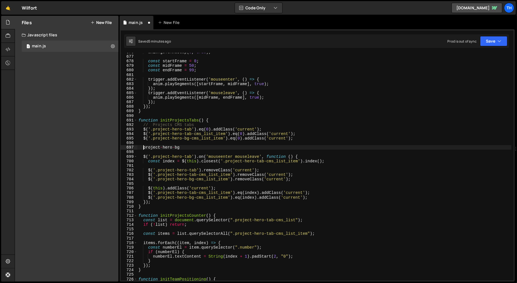
scroll to position [0, 0]
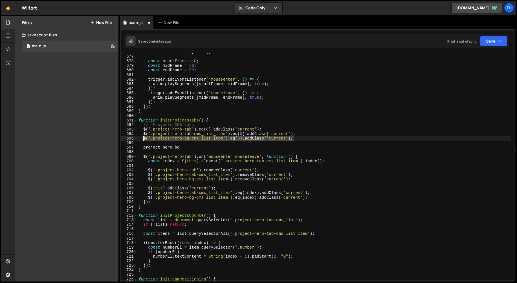
drag, startPoint x: 300, startPoint y: 137, endPoint x: 144, endPoint y: 138, distance: 155.9
click at [144, 138] on div "anim . goToAndStop ( 0 , true ) ; const startFrame = 0 ; const midFrame = 50 ; …" at bounding box center [324, 168] width 374 height 237
type textarea "$('.project-hero-bg-cms_list_item').eq(0).addClass('current');"
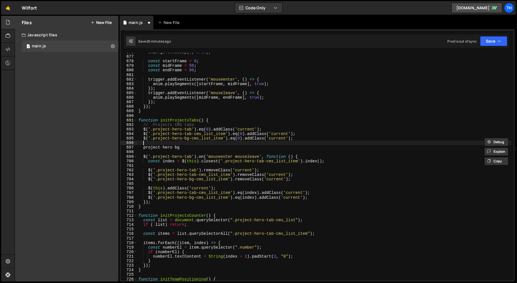
click at [180, 145] on div "anim . goToAndStop ( 0 , true ) ; const startFrame = 0 ; const midFrame = 50 ; …" at bounding box center [324, 168] width 374 height 237
paste textarea "$('.project-hero-bg-cms_list_item').eq(0).addClass('current');"
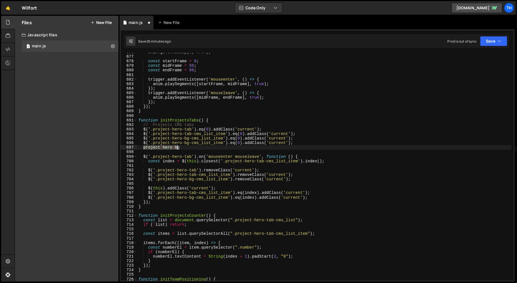
drag, startPoint x: 144, startPoint y: 148, endPoint x: 179, endPoint y: 148, distance: 34.9
click at [179, 148] on div "anim . goToAndStop ( 0 , true ) ; const startFrame = 0 ; const midFrame = 50 ; …" at bounding box center [324, 168] width 374 height 237
type textarea "project-hero-bg"
drag, startPoint x: 153, startPoint y: 143, endPoint x: 223, endPoint y: 143, distance: 70.2
click at [223, 143] on div "anim . goToAndStop ( 0 , true ) ; const startFrame = 0 ; const midFrame = 50 ; …" at bounding box center [324, 168] width 374 height 237
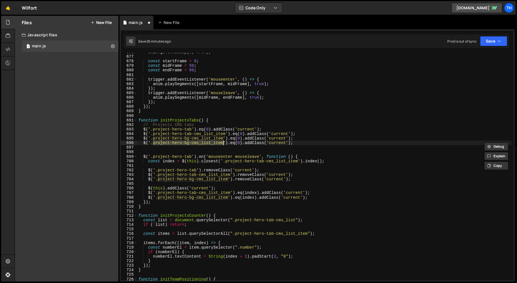
paste textarea
type textarea "$('.project-hero-bg').eq(0).addClass('current');"
click at [161, 152] on div "anim . goToAndStop ( 0 , true ) ; const startFrame = 0 ; const midFrame = 50 ; …" at bounding box center [324, 168] width 374 height 237
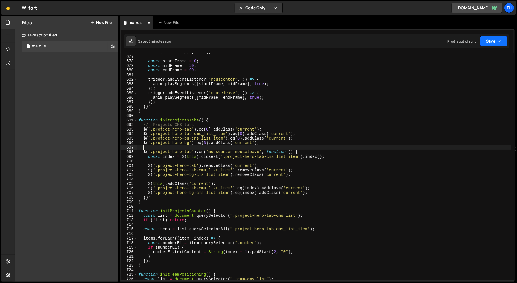
click at [486, 42] on button "Save" at bounding box center [493, 41] width 27 height 10
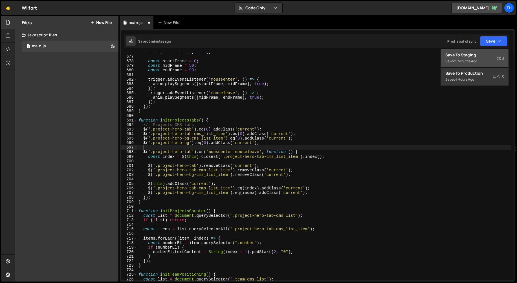
click at [480, 54] on div "Save to Staging S" at bounding box center [474, 55] width 59 height 6
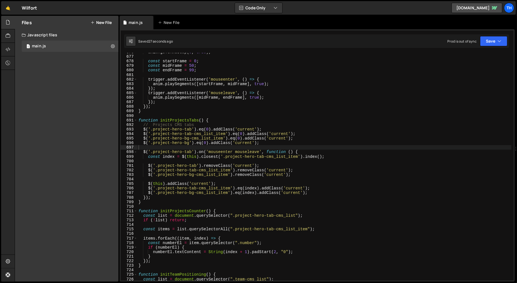
type textarea "$('.project-hero-bg-cms_list_item').removeClass('current');"
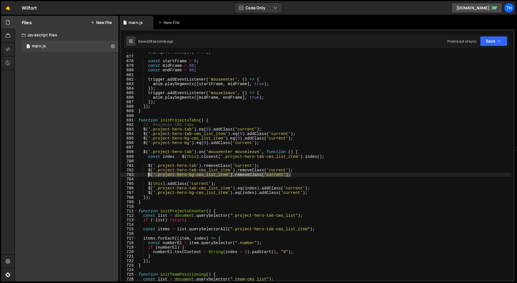
drag, startPoint x: 296, startPoint y: 175, endPoint x: 147, endPoint y: 174, distance: 148.2
click at [147, 174] on div "anim . goToAndStop ( 0 , true ) ; const startFrame = 0 ; const midFrame = 50 ; …" at bounding box center [324, 168] width 374 height 237
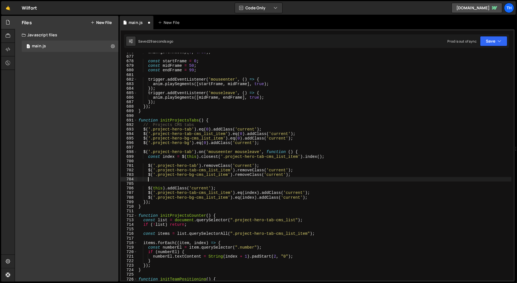
scroll to position [0, 0]
paste textarea "$('.project-hero-bg-cms_list_item').removeClass('current');"
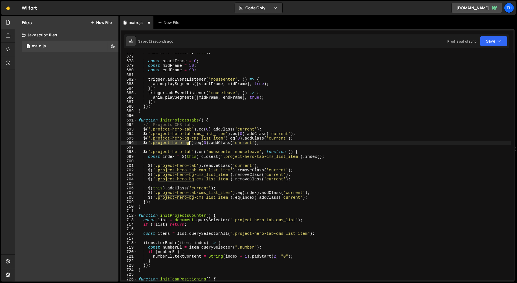
drag, startPoint x: 153, startPoint y: 142, endPoint x: 189, endPoint y: 144, distance: 36.4
click at [189, 144] on div "anim . goToAndStop ( 0 , true ) ; const startFrame = 0 ; const midFrame = 50 ; …" at bounding box center [324, 168] width 374 height 237
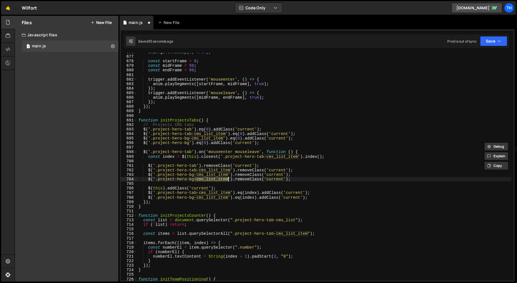
drag, startPoint x: 195, startPoint y: 180, endPoint x: 228, endPoint y: 181, distance: 33.0
click at [228, 181] on div "anim . goToAndStop ( 0 , true ) ; const startFrame = 0 ; const midFrame = 50 ; …" at bounding box center [324, 168] width 374 height 237
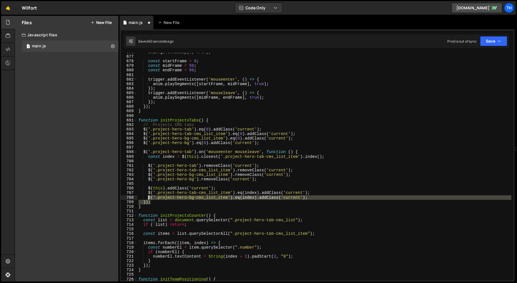
drag, startPoint x: 313, startPoint y: 201, endPoint x: 149, endPoint y: 198, distance: 163.8
click at [149, 198] on div "anim . goToAndStop ( 0 , true ) ; const startFrame = 0 ; const midFrame = 50 ; …" at bounding box center [324, 168] width 374 height 237
click at [149, 198] on div "anim . goToAndStop ( 0 , true ) ; const startFrame = 0 ; const midFrame = 50 ; …" at bounding box center [324, 166] width 374 height 227
type textarea "$('.project-hero-bg-cms_list_item').eq(index).addClass('current');"
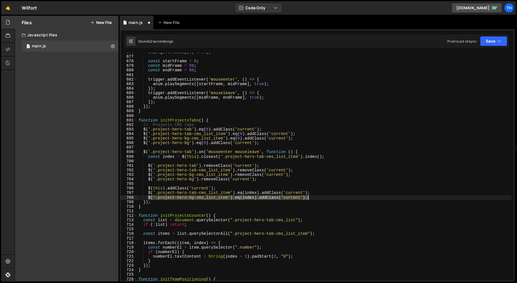
drag, startPoint x: 149, startPoint y: 198, endPoint x: 315, endPoint y: 198, distance: 166.3
click at [315, 198] on div "anim . goToAndStop ( 0 , true ) ; const startFrame = 0 ; const midFrame = 50 ; …" at bounding box center [324, 168] width 374 height 237
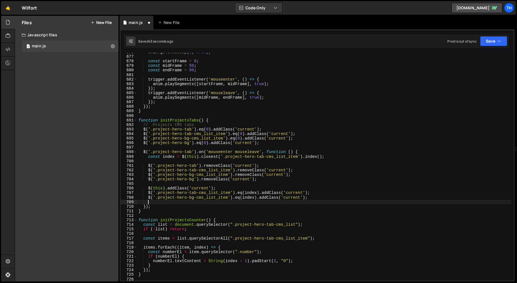
paste textarea "$('.project-hero-bg-cms_list_item').eq(index).addClass('current');"
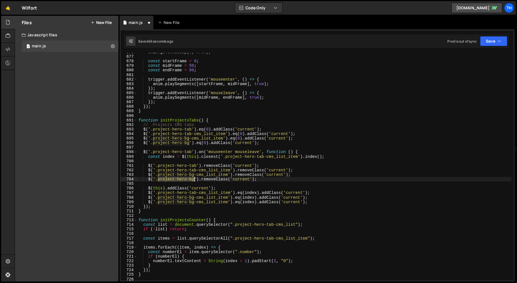
drag, startPoint x: 157, startPoint y: 179, endPoint x: 192, endPoint y: 179, distance: 35.2
click at [192, 179] on div "anim . goToAndStop ( 0 , true ) ; const startFrame = 0 ; const midFrame = 50 ; …" at bounding box center [324, 168] width 374 height 237
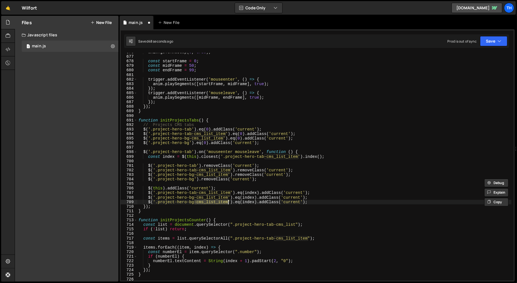
drag, startPoint x: 194, startPoint y: 201, endPoint x: 228, endPoint y: 201, distance: 33.5
click at [228, 201] on div "anim . goToAndStop ( 0 , true ) ; const startFrame = 0 ; const midFrame = 50 ; …" at bounding box center [324, 168] width 374 height 237
type textarea "$('.project-hero-bg').eq(index).addClass('current');"
click at [505, 36] on button "Save" at bounding box center [493, 41] width 27 height 10
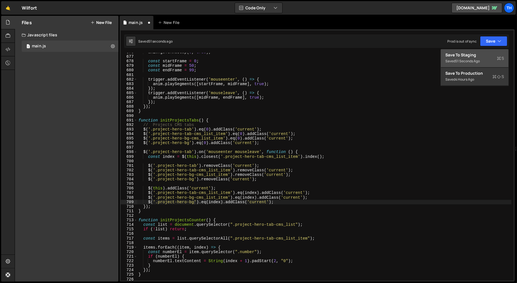
click at [476, 58] on div "Saved 51 seconds ago" at bounding box center [474, 61] width 59 height 7
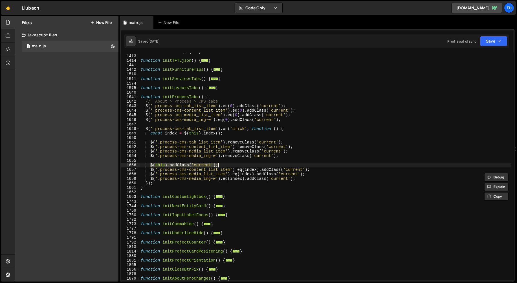
scroll to position [1177, 0]
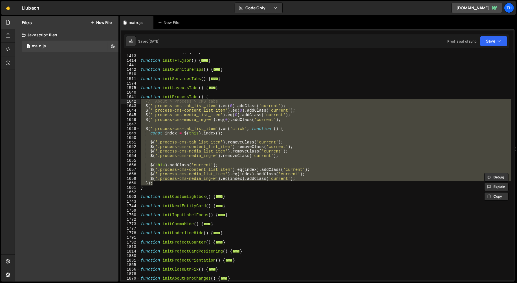
drag, startPoint x: 161, startPoint y: 183, endPoint x: 83, endPoint y: 101, distance: 113.4
click at [83, 101] on div "Files New File Javascript files 1 main.js 0 CSS files Copy share link Edit File…" at bounding box center [266, 149] width 502 height 266
type textarea "// About > Process > CMS tabs $('.process-cms-tab_list_item').eq(0).addClass('c…"
